Goal: Navigation & Orientation: Find specific page/section

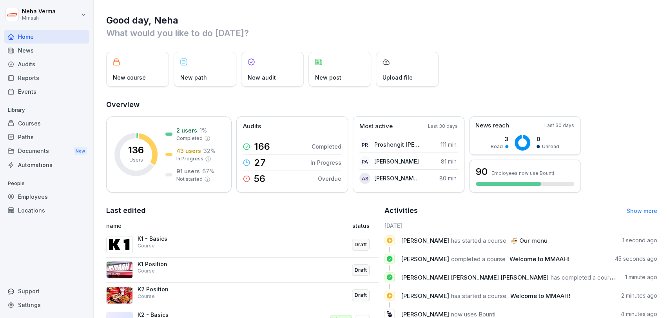
drag, startPoint x: 571, startPoint y: 62, endPoint x: 375, endPoint y: 44, distance: 197.4
click at [375, 44] on div "Good day, [PERSON_NAME] What would you like to do [DATE]? New course New path N…" at bounding box center [382, 199] width 576 height 398
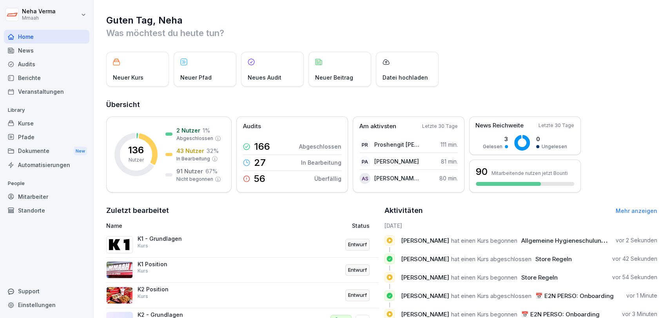
click at [23, 64] on div "Audits" at bounding box center [46, 64] width 85 height 14
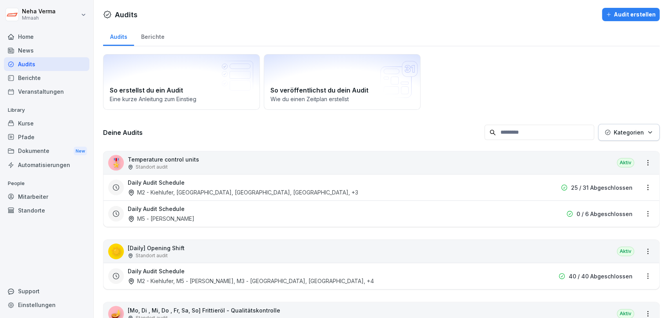
click at [25, 305] on div "Einstellungen" at bounding box center [46, 305] width 85 height 14
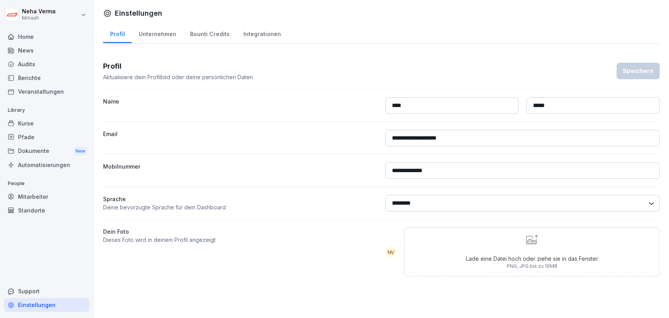
click at [464, 200] on select "******** *******" at bounding box center [523, 203] width 275 height 16
select select "**"
click at [386, 195] on select "******** *******" at bounding box center [523, 203] width 275 height 16
click at [637, 69] on div "Speichern" at bounding box center [638, 71] width 31 height 9
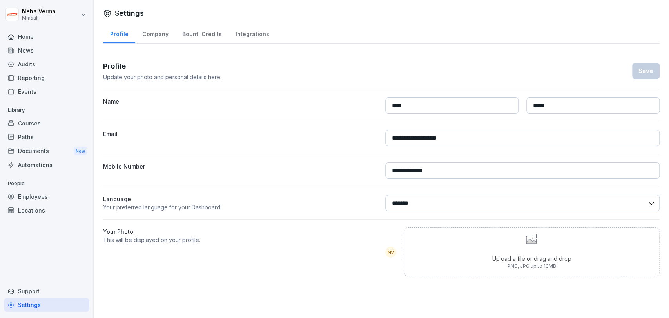
click at [23, 62] on div "Audits" at bounding box center [46, 64] width 85 height 14
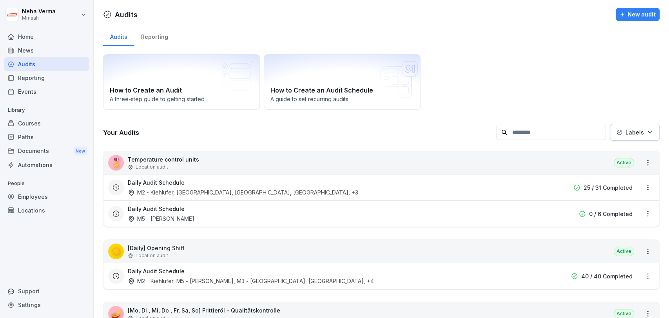
click at [156, 33] on div "Reporting" at bounding box center [154, 36] width 41 height 20
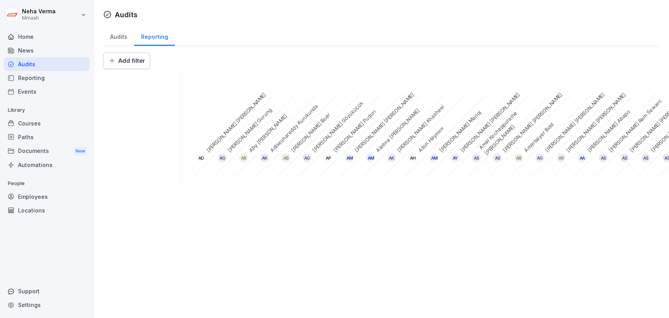
click at [113, 41] on div "Audits" at bounding box center [118, 36] width 31 height 20
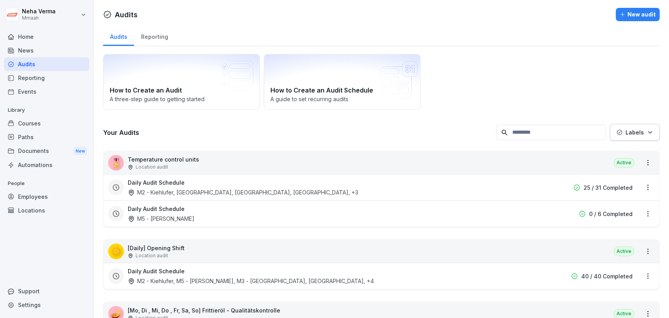
click at [21, 124] on div "Courses" at bounding box center [46, 123] width 85 height 14
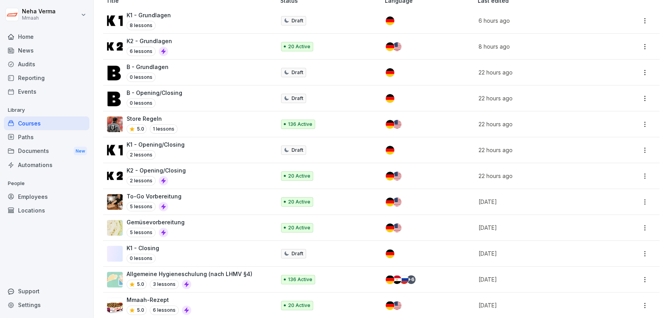
scroll to position [131, 0]
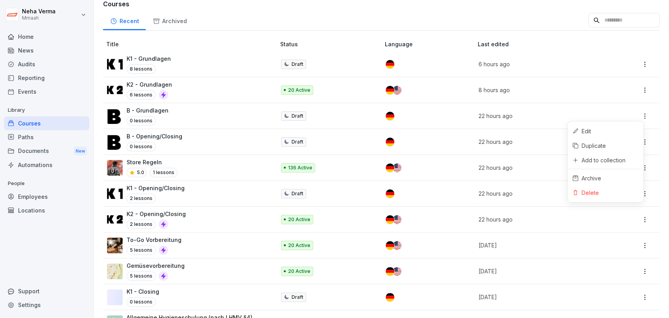
click at [640, 113] on html "Neha Verma Mmaah Home News Audits Reporting Events Library Courses Paths Docume…" at bounding box center [334, 159] width 669 height 318
click at [549, 162] on html "Neha Verma Mmaah Home News Audits Reporting Events Library Courses Paths Docume…" at bounding box center [334, 159] width 669 height 318
click at [119, 167] on img at bounding box center [115, 168] width 16 height 16
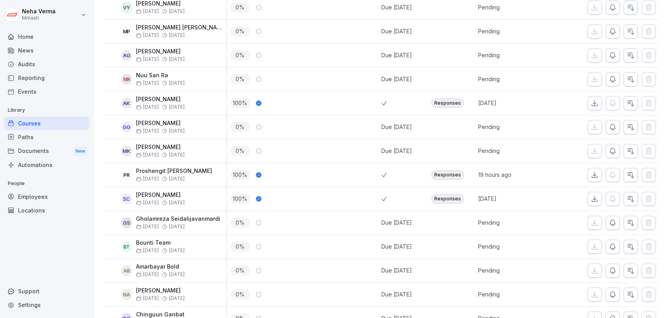
scroll to position [261, 0]
